Goal: Information Seeking & Learning: Check status

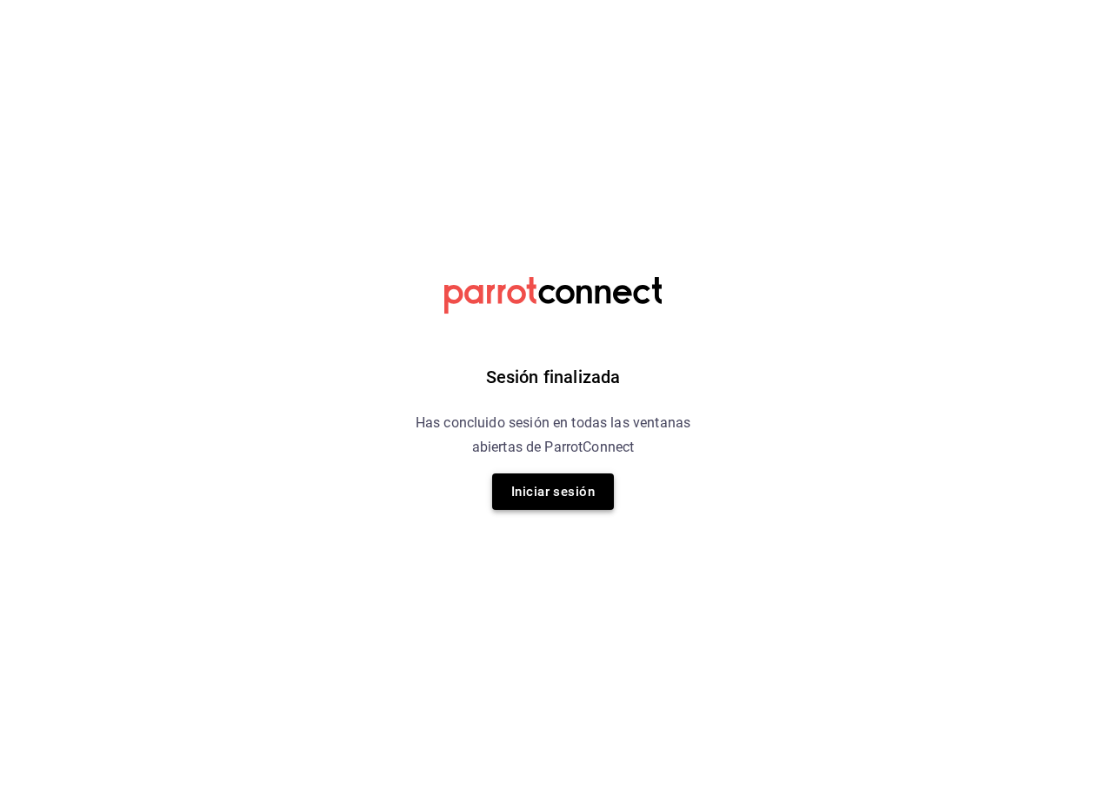
click at [515, 488] on button "Iniciar sesión" at bounding box center [553, 492] width 122 height 37
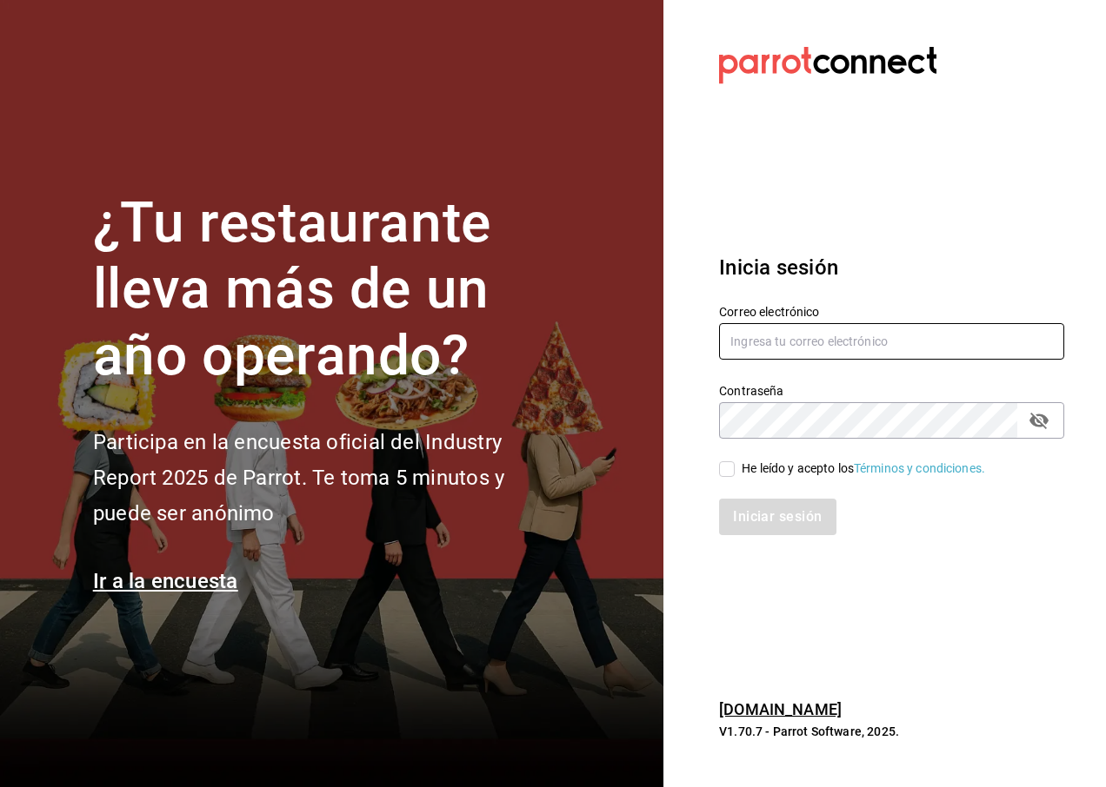
type input "[EMAIL_ADDRESS][DOMAIN_NAME]"
click at [737, 476] on span "He leído y acepto los Términos y condiciones." at bounding box center [859, 469] width 250 height 18
click at [734, 476] on input "He leído y acepto los Términos y condiciones." at bounding box center [727, 470] width 16 height 16
checkbox input "true"
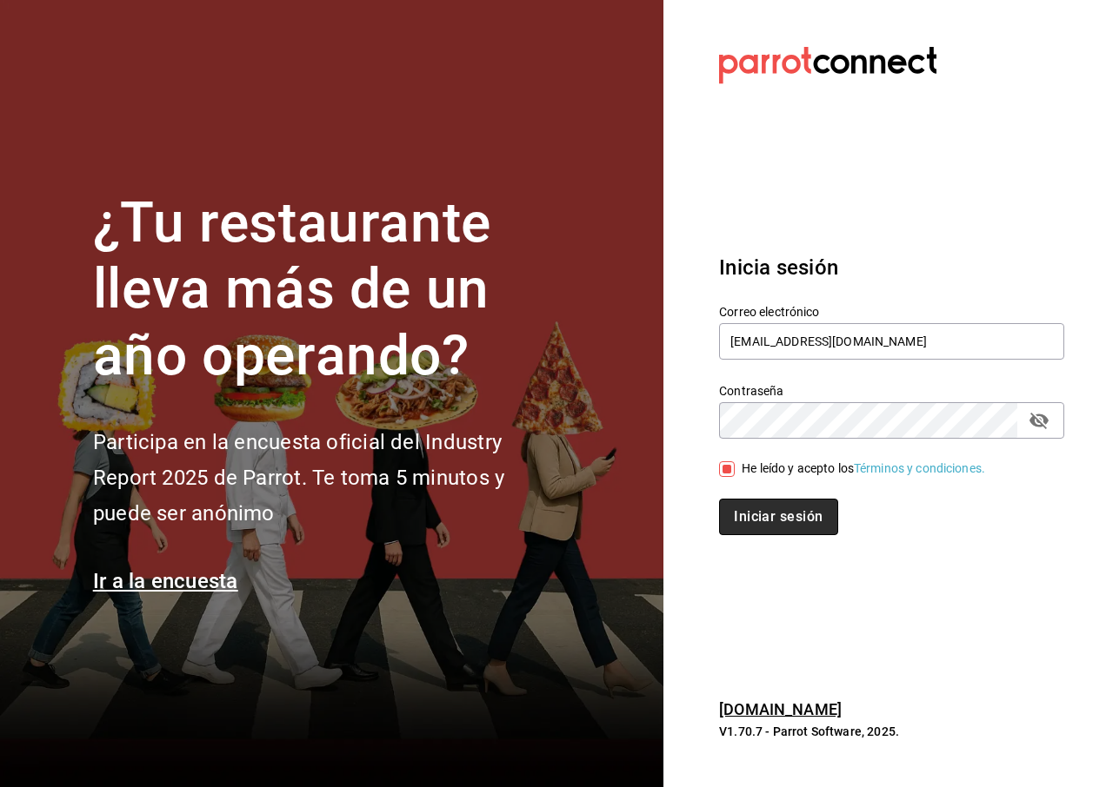
click at [754, 503] on button "Iniciar sesión" at bounding box center [778, 517] width 118 height 37
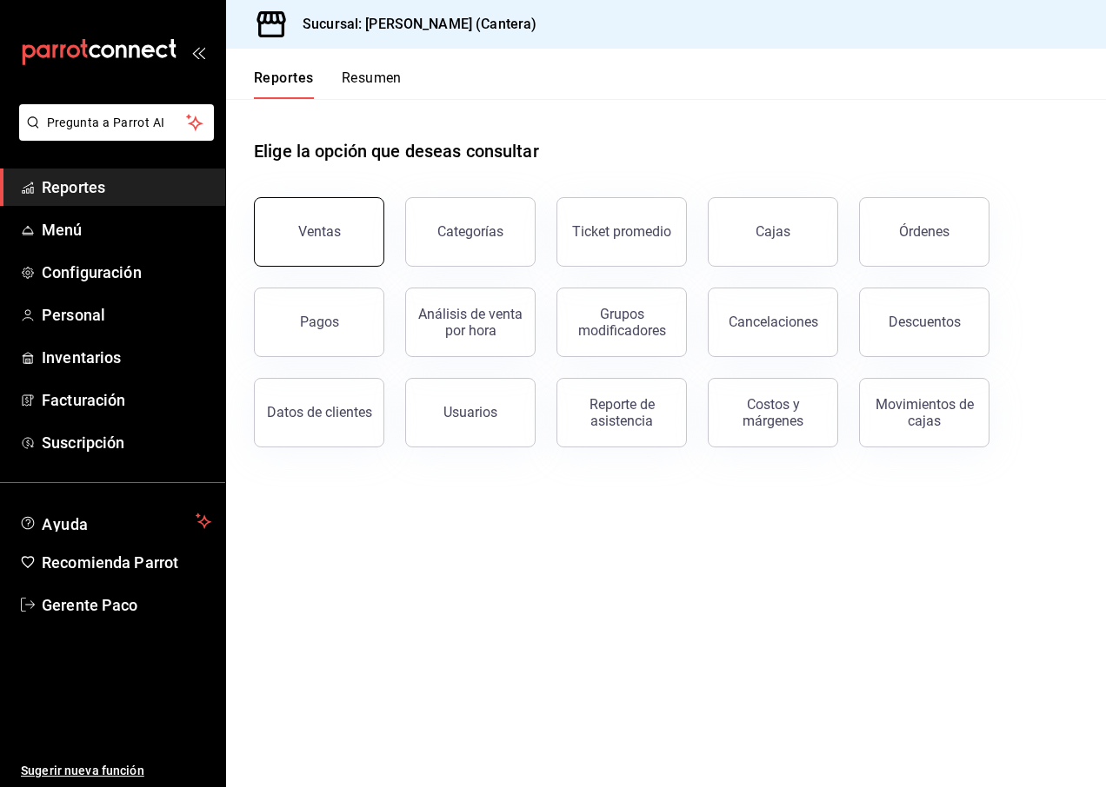
click at [351, 229] on button "Ventas" at bounding box center [319, 232] width 130 height 70
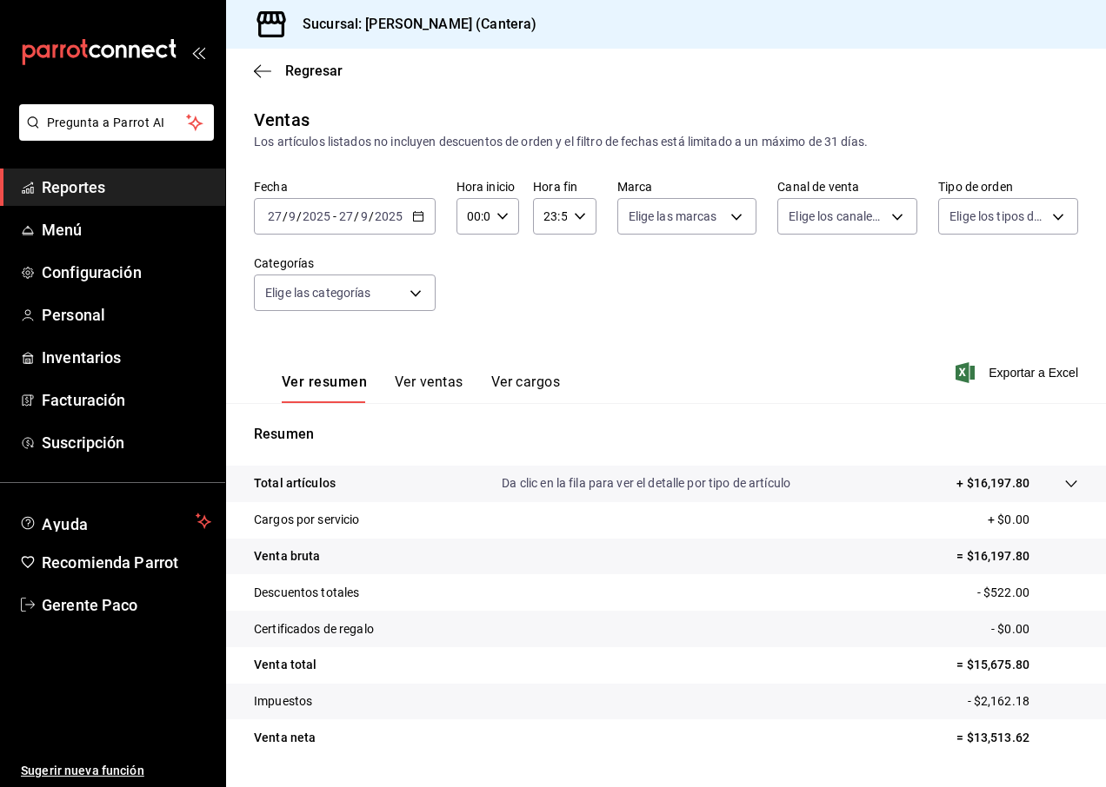
click at [387, 211] on input "2025" at bounding box center [389, 216] width 30 height 14
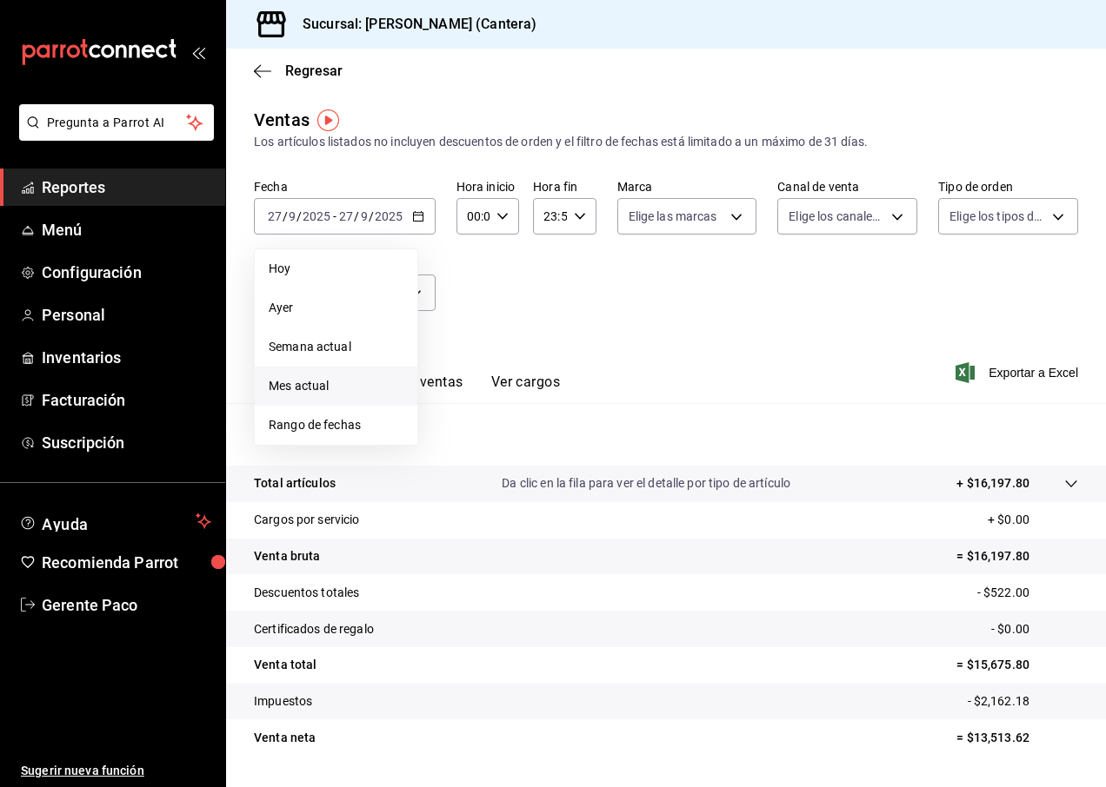
click at [332, 392] on span "Mes actual" at bounding box center [336, 386] width 135 height 18
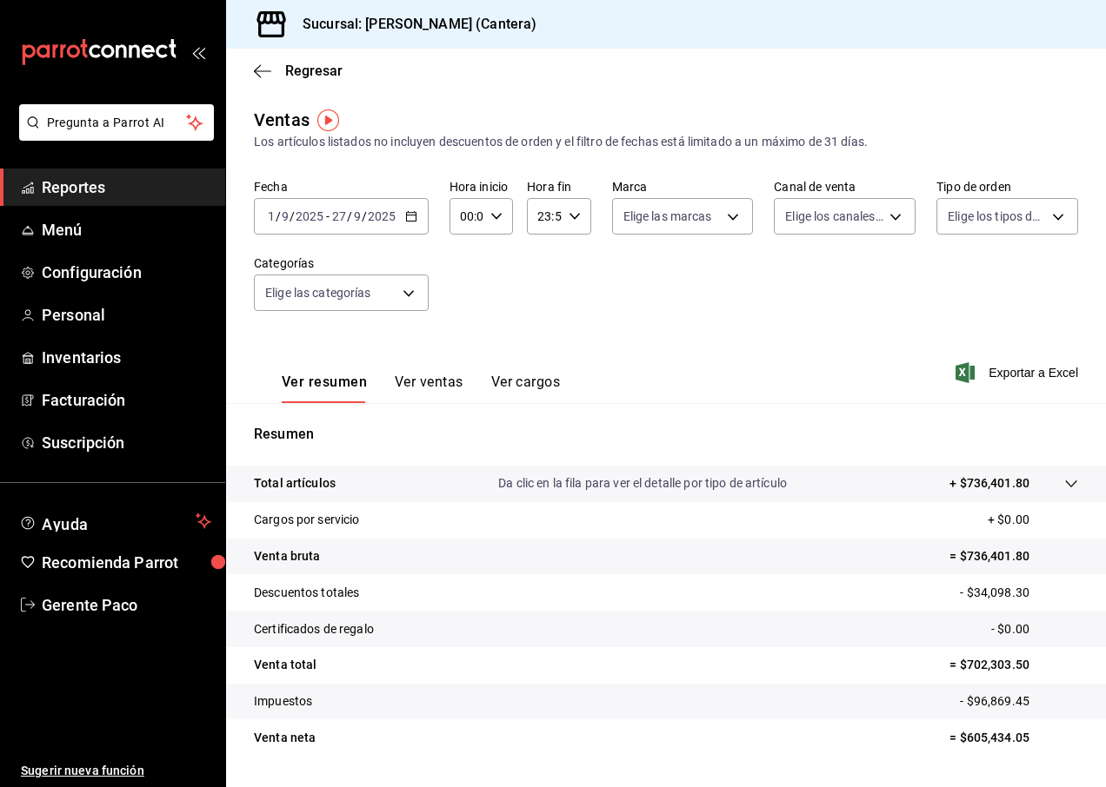
click at [1067, 480] on tr "Total artículos Da clic en la fila para ver el detalle por tipo de artículo + $…" at bounding box center [666, 484] width 880 height 37
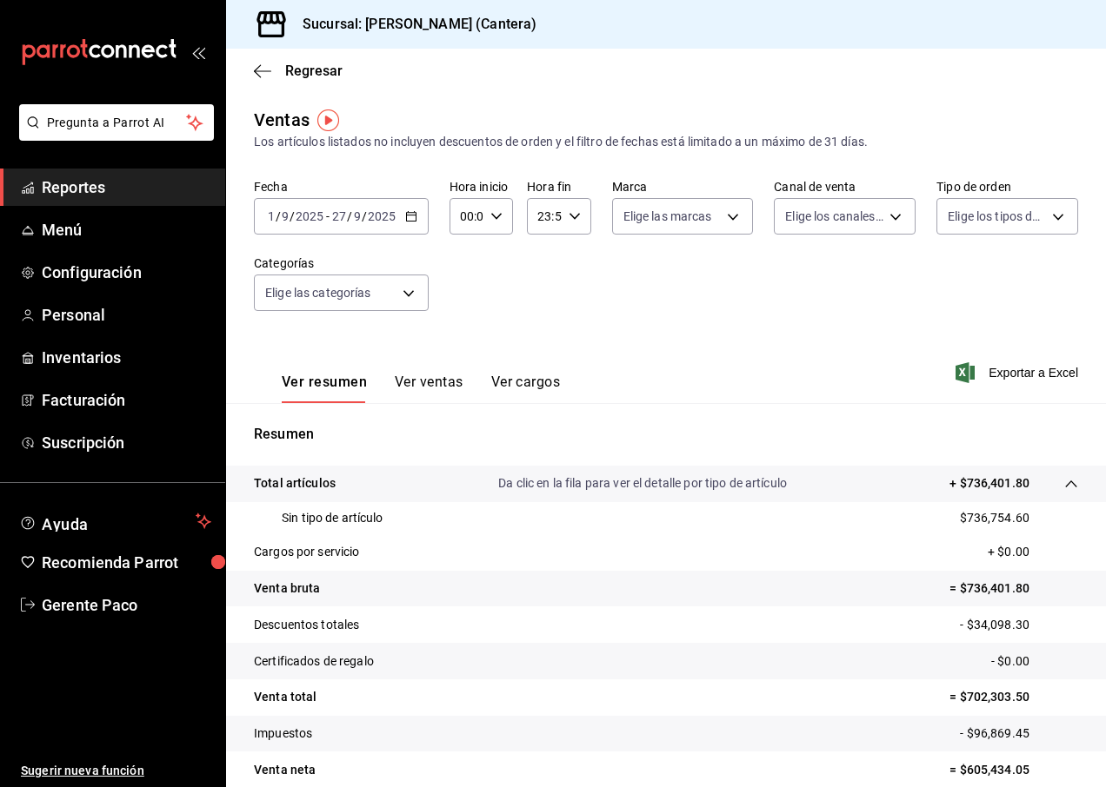
click at [322, 217] on input "2025" at bounding box center [310, 216] width 30 height 14
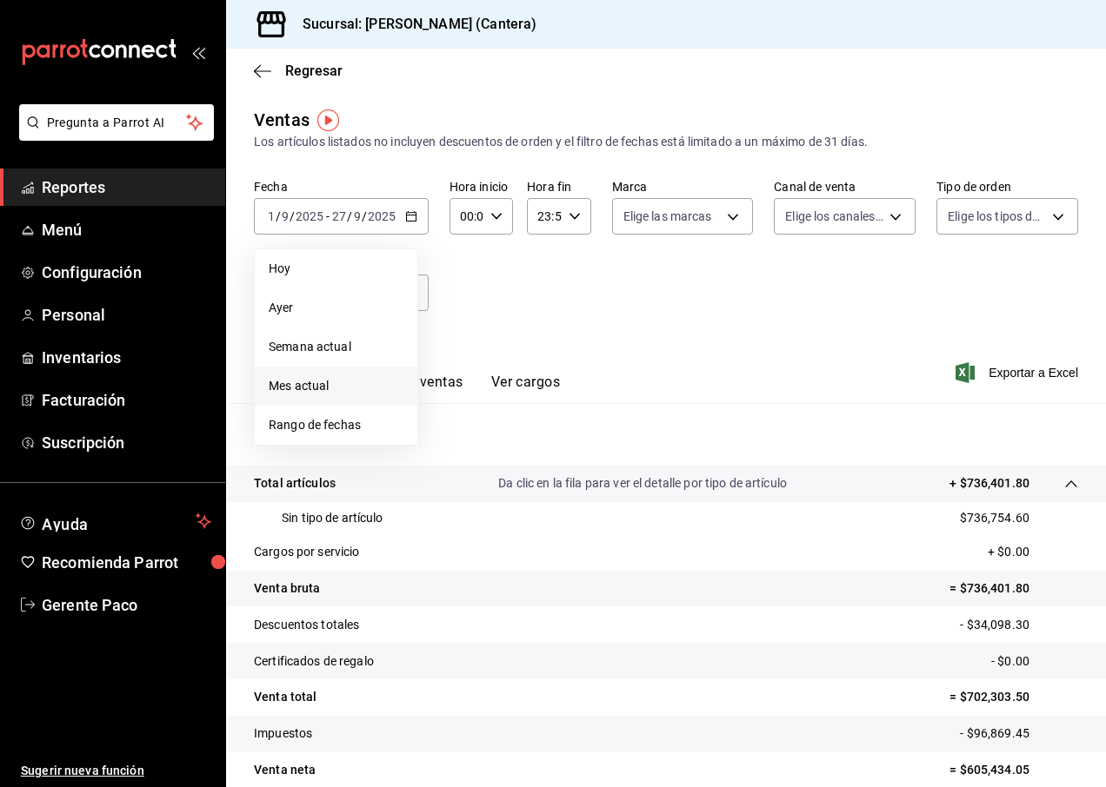
click at [329, 388] on span "Mes actual" at bounding box center [336, 386] width 135 height 18
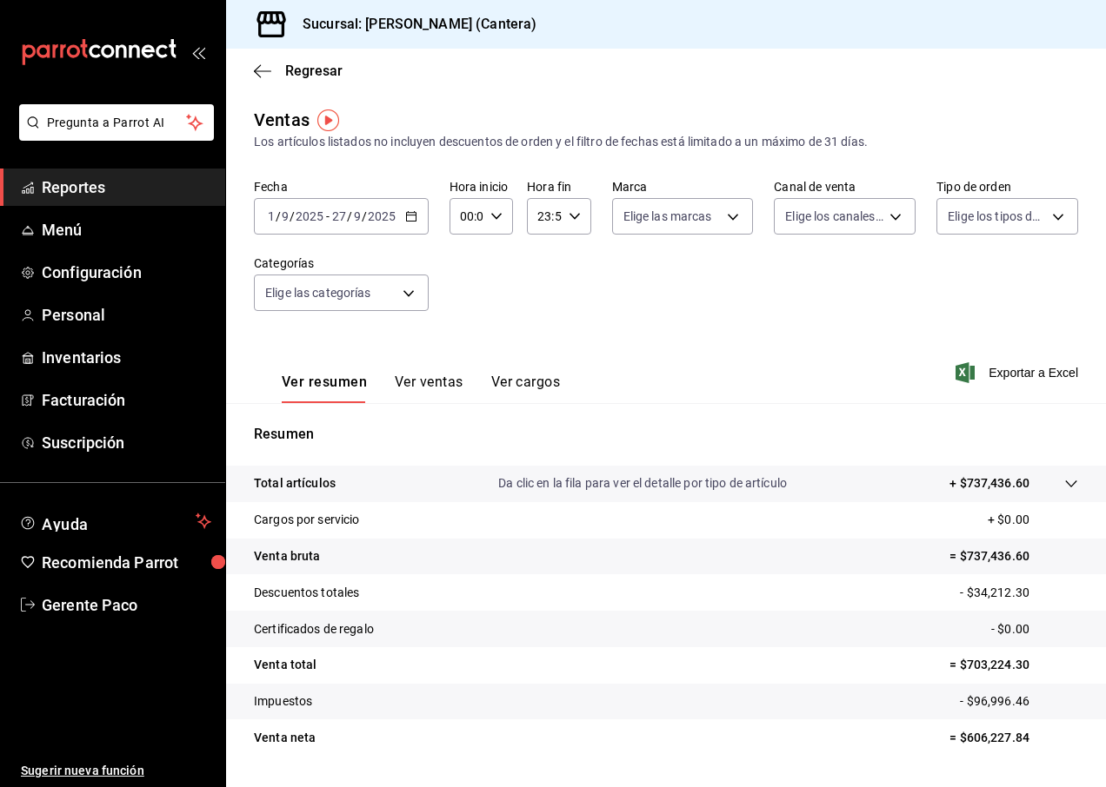
click at [342, 230] on div "2025-09-01 1 / 9 / 2025 - 2025-09-27 27 / 9 / 2025" at bounding box center [341, 216] width 175 height 37
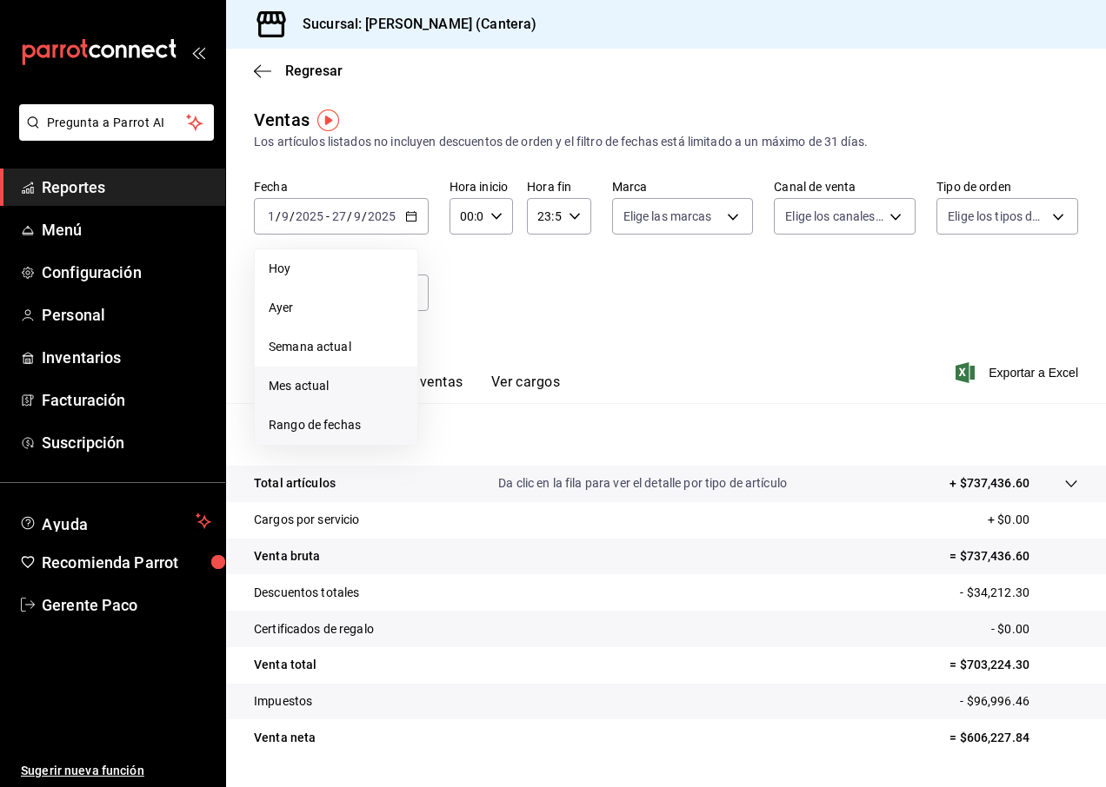
click at [319, 426] on span "Rango de fechas" at bounding box center [336, 425] width 135 height 18
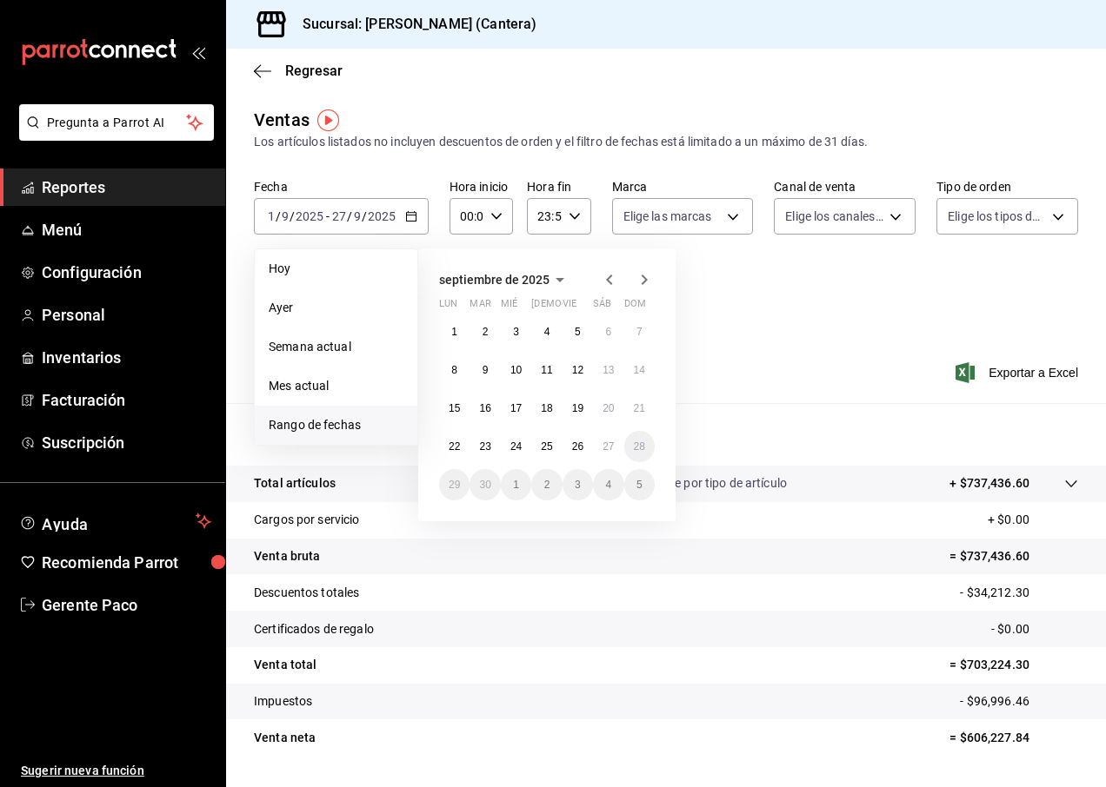
click at [608, 278] on icon "button" at bounding box center [609, 280] width 6 height 10
click at [575, 329] on abbr "1" at bounding box center [578, 332] width 6 height 12
click at [627, 486] on button "31" at bounding box center [639, 484] width 30 height 31
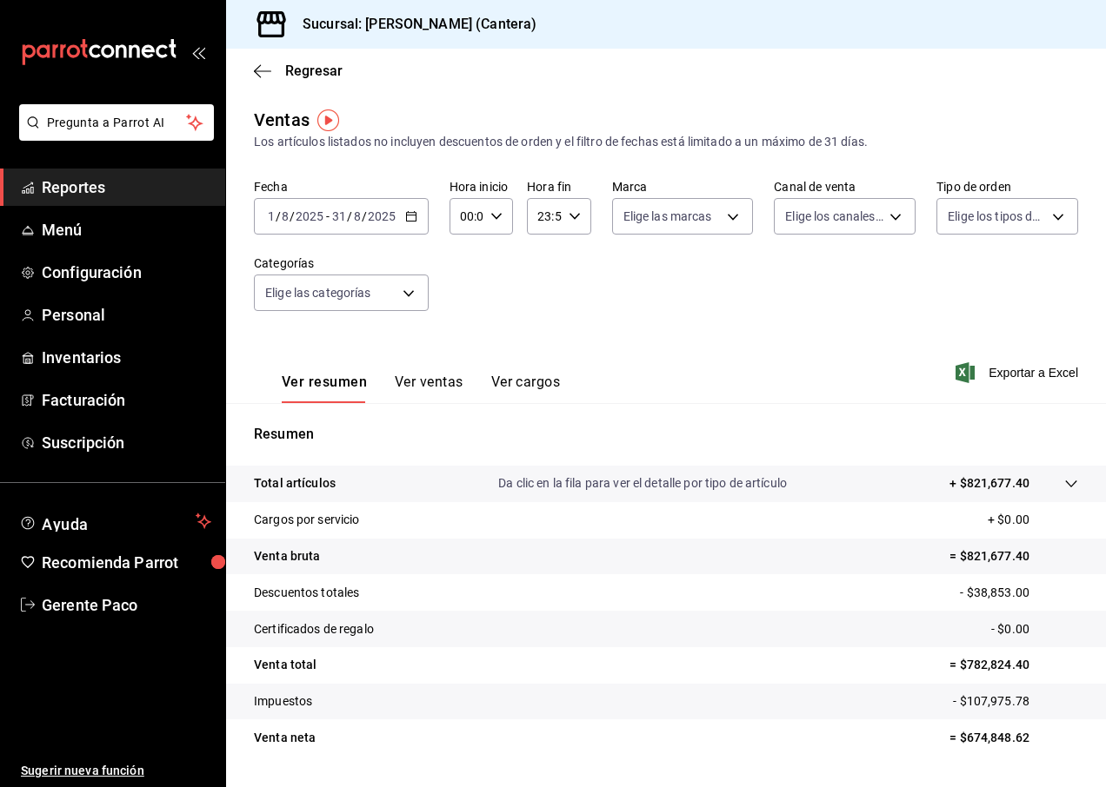
click at [335, 205] on div "2025-08-01 1 / 8 / 2025 - 2025-08-31 31 / 8 / 2025" at bounding box center [341, 216] width 175 height 37
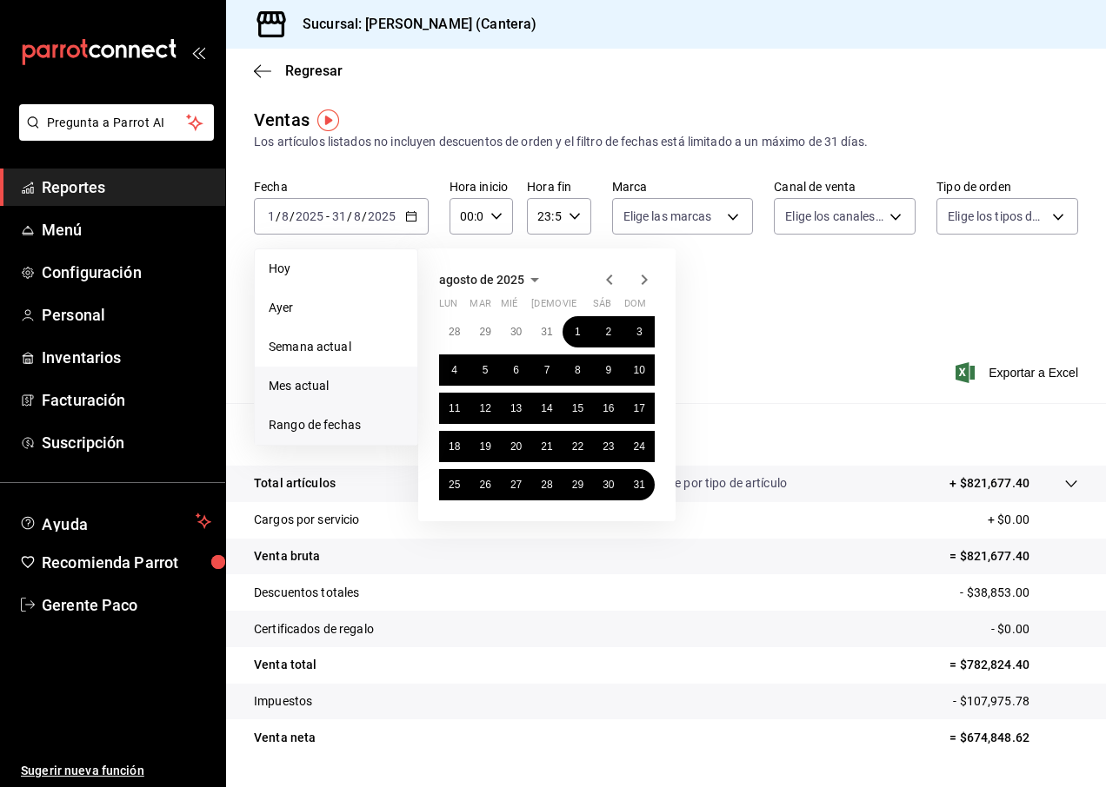
click at [327, 392] on span "Mes actual" at bounding box center [336, 386] width 135 height 18
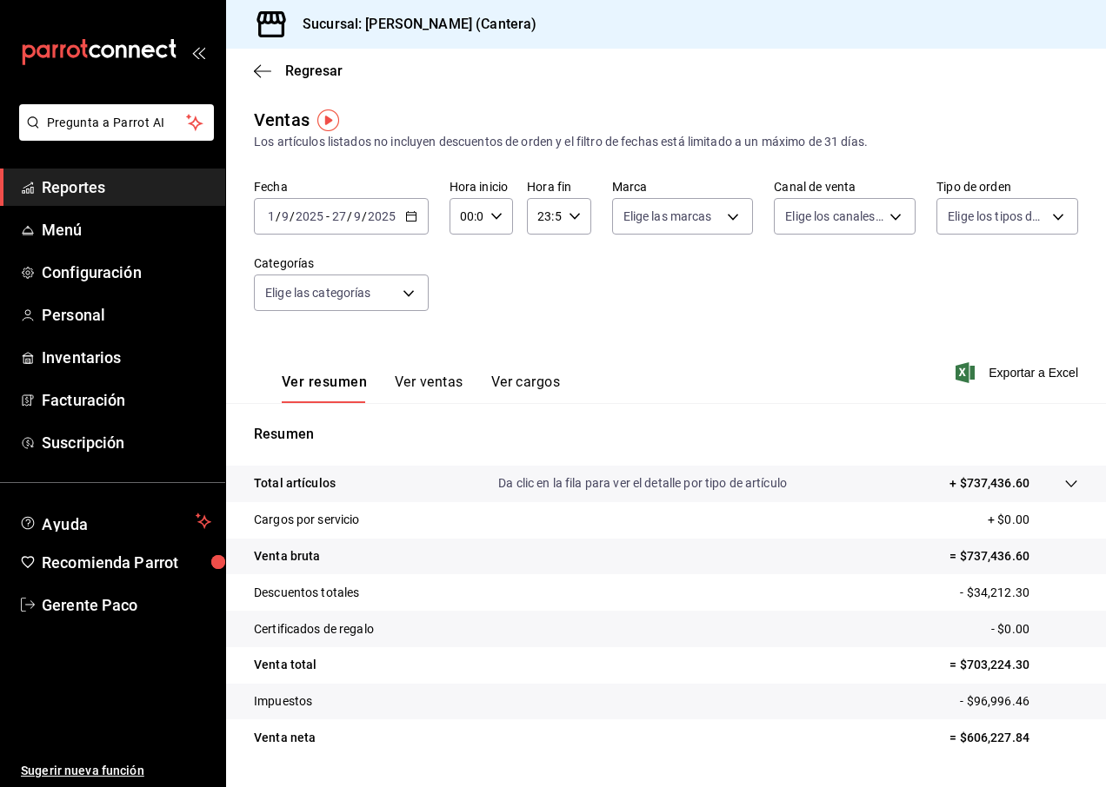
click at [1080, 494] on tr "Total artículos Da clic en la fila para ver el detalle por tipo de artículo + $…" at bounding box center [666, 484] width 880 height 37
